Goal: Transaction & Acquisition: Purchase product/service

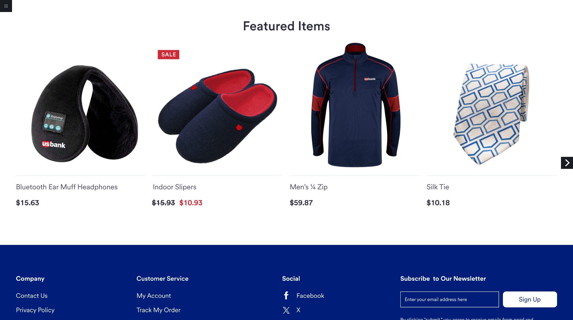
scroll to position [851, 0]
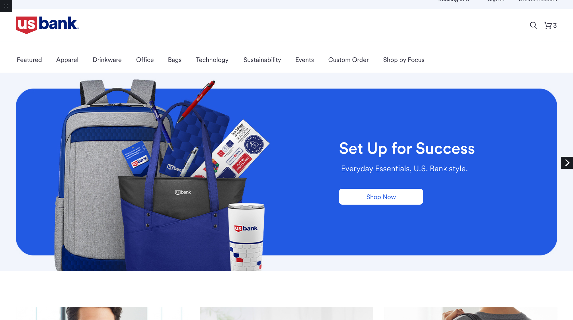
scroll to position [0, 0]
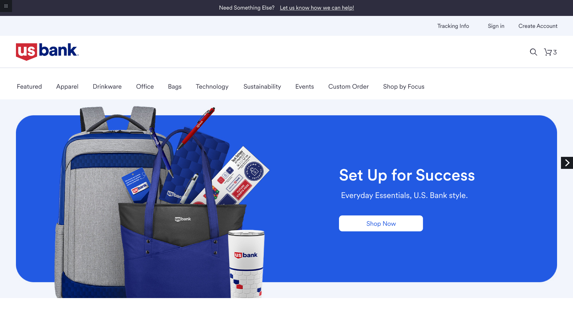
click at [567, 165] on link "Next" at bounding box center [567, 163] width 12 height 12
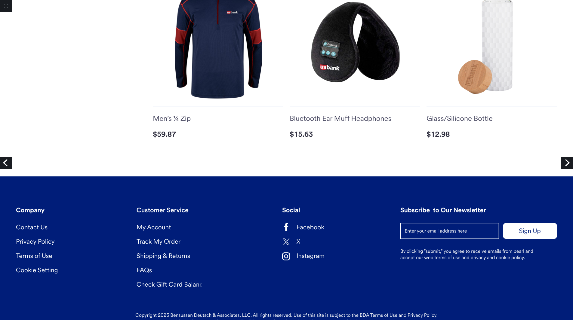
scroll to position [610, 0]
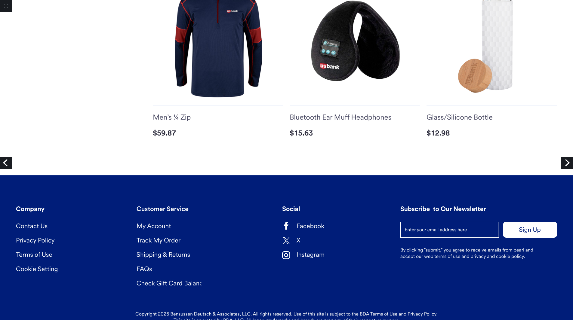
click at [569, 165] on link "Next" at bounding box center [567, 163] width 12 height 12
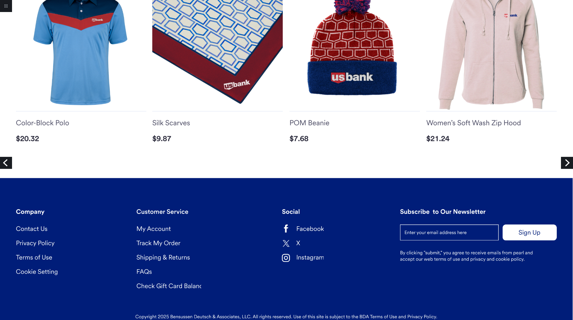
scroll to position [702, 0]
click at [565, 163] on link "Next" at bounding box center [567, 163] width 12 height 12
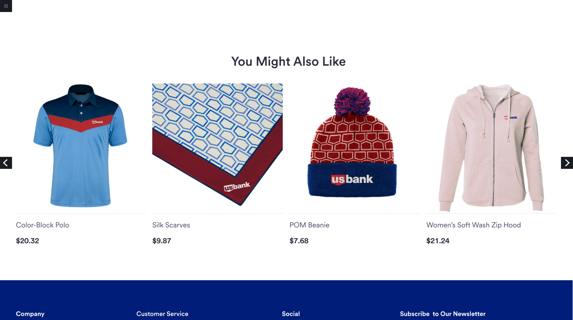
scroll to position [396, 0]
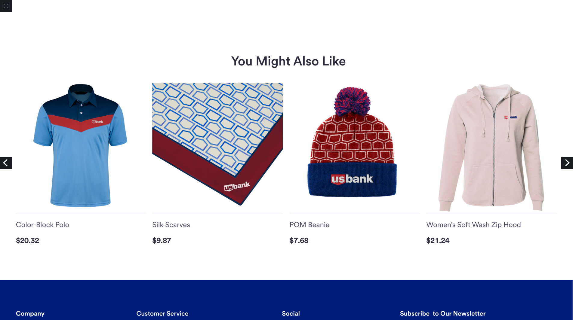
click at [563, 163] on link "Next" at bounding box center [567, 163] width 12 height 12
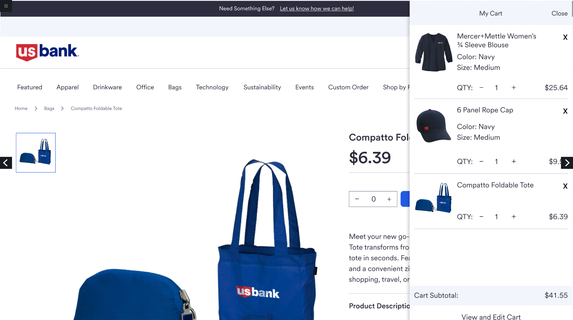
click at [566, 161] on link "Next" at bounding box center [567, 163] width 12 height 12
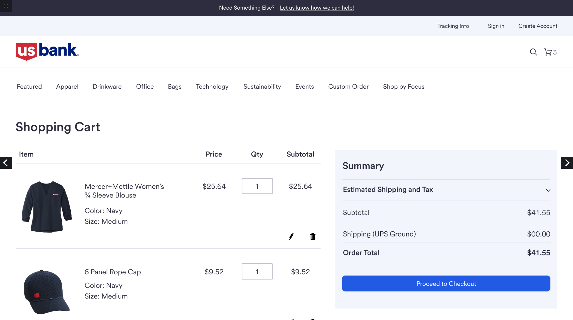
click at [565, 166] on link "Next" at bounding box center [567, 163] width 12 height 12
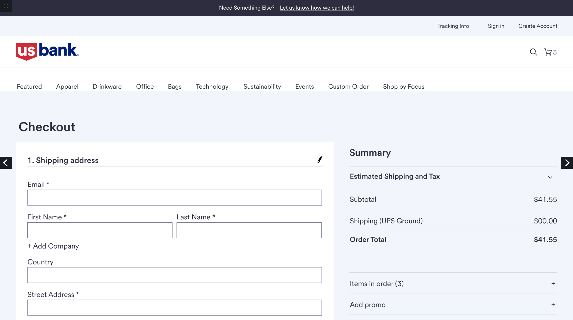
click at [568, 161] on link "Next" at bounding box center [567, 163] width 12 height 12
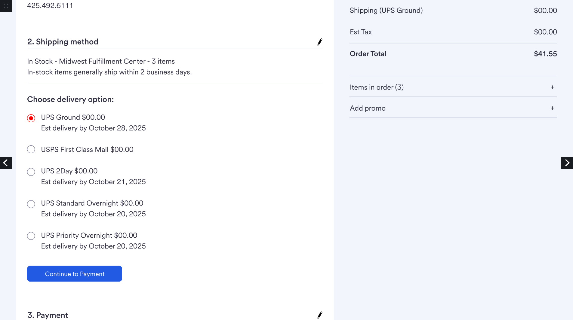
scroll to position [283, 0]
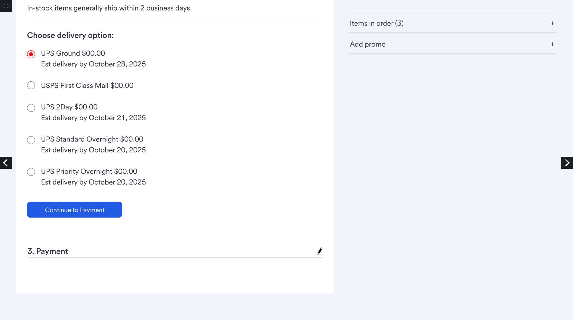
click at [563, 162] on link "Next" at bounding box center [567, 163] width 12 height 12
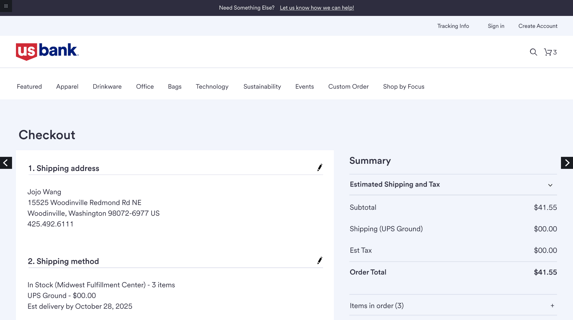
click at [563, 162] on link "Next" at bounding box center [567, 163] width 12 height 12
click at [8, 11] on link "Return to project" at bounding box center [6, 6] width 12 height 12
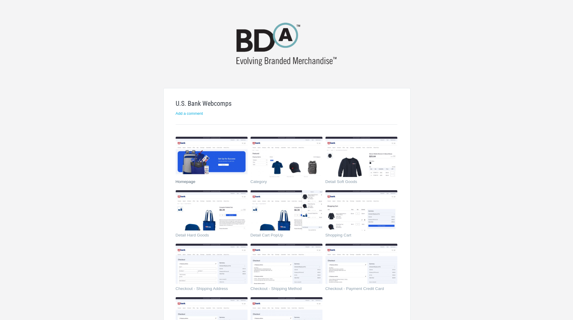
click at [218, 156] on img at bounding box center [212, 157] width 72 height 40
